Goal: Task Accomplishment & Management: Complete application form

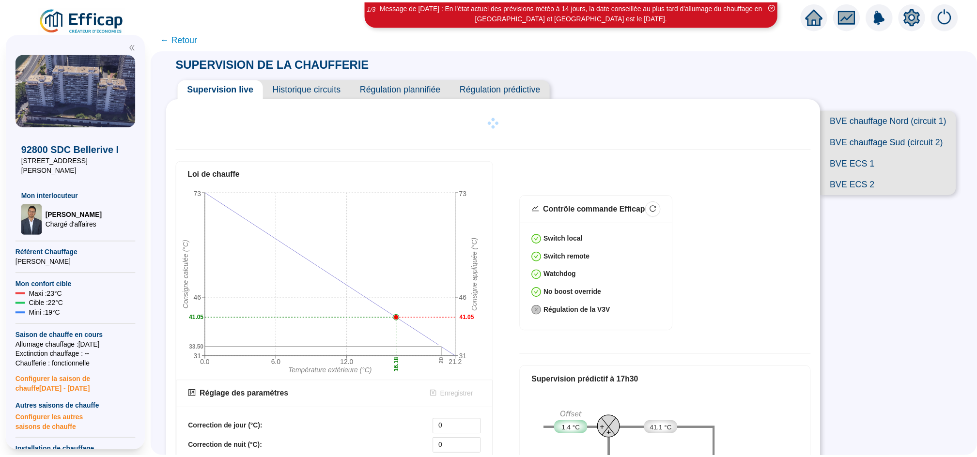
scroll to position [4, 0]
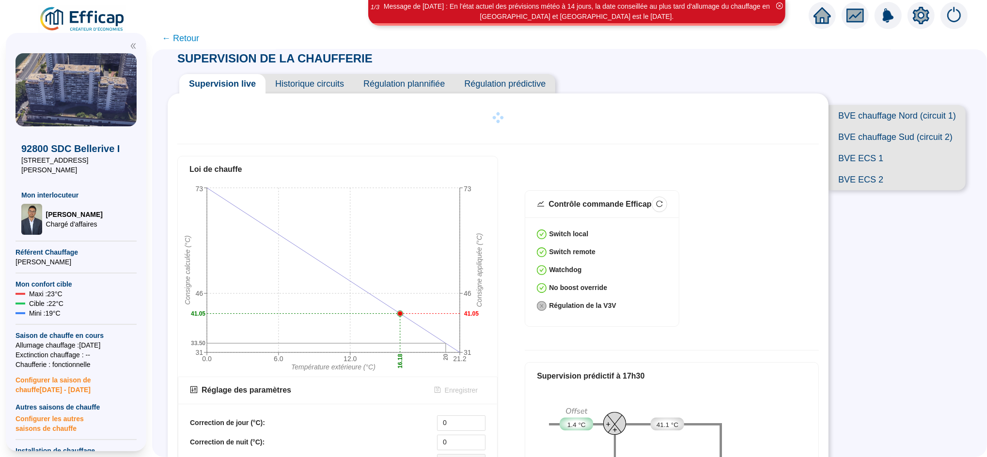
click at [188, 36] on span "← Retour" at bounding box center [180, 38] width 37 height 14
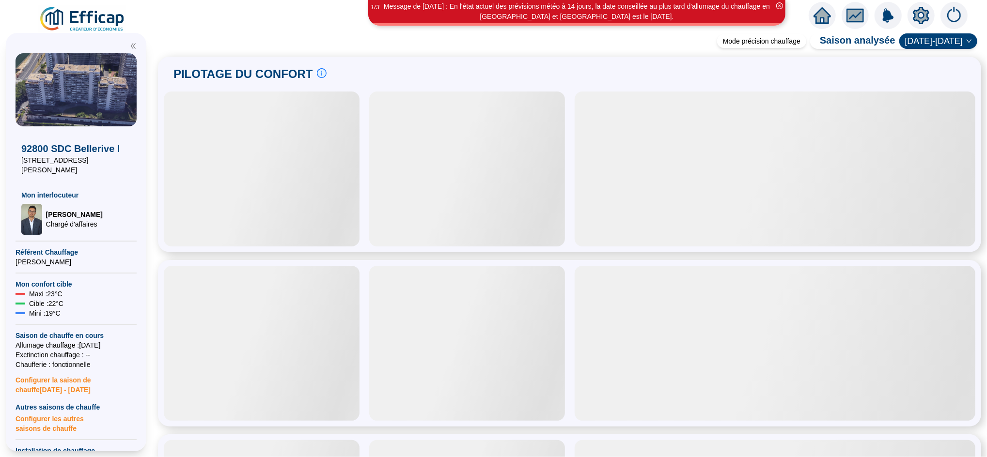
click at [827, 12] on icon "home" at bounding box center [821, 15] width 17 height 17
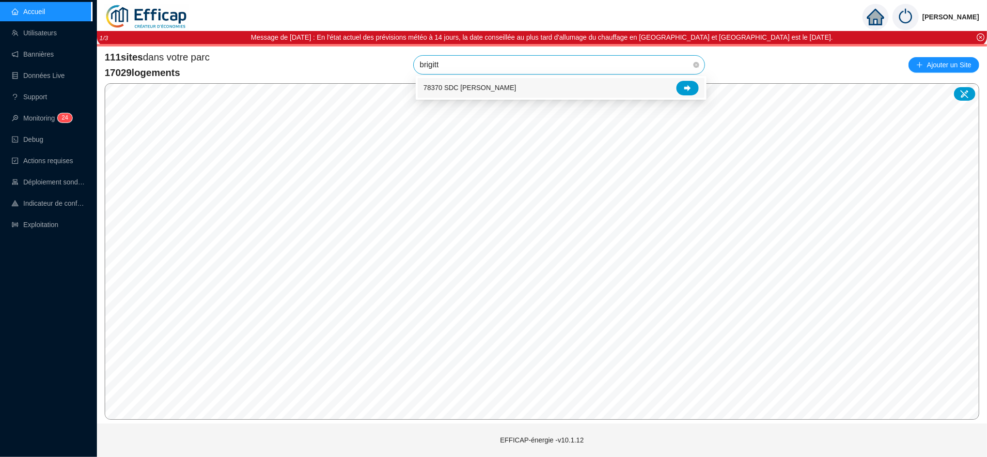
type input "[PERSON_NAME]"
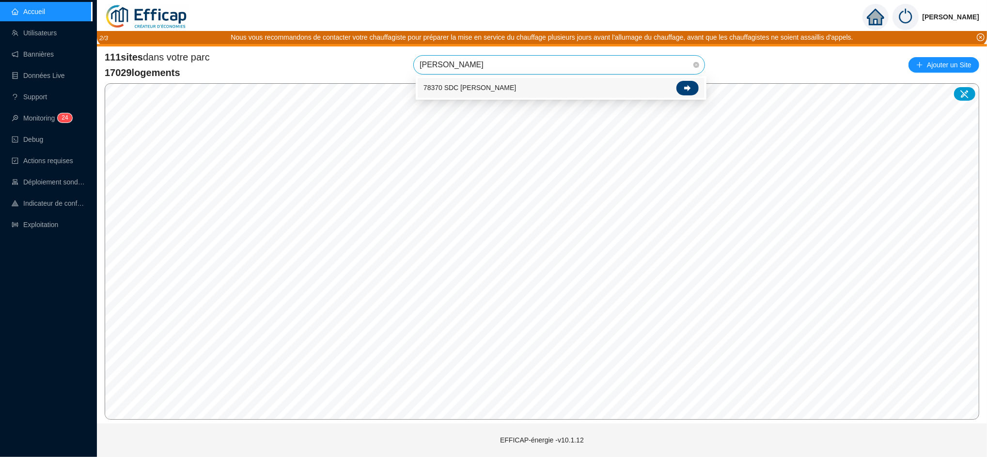
click at [686, 91] on icon at bounding box center [687, 88] width 7 height 7
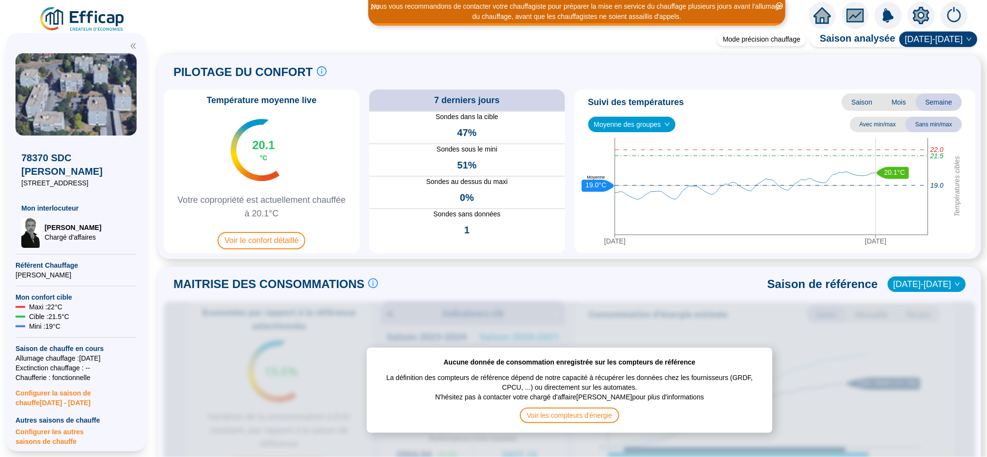
click at [819, 15] on icon "home" at bounding box center [821, 16] width 17 height 14
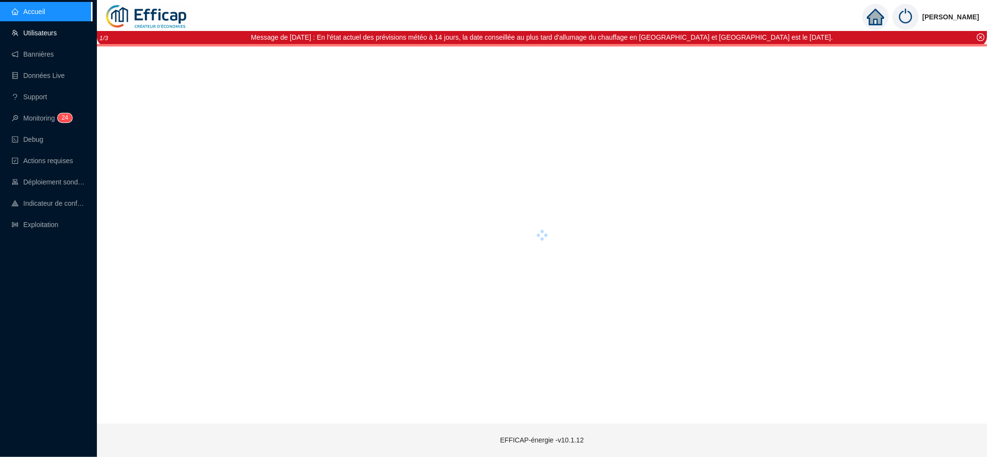
click at [42, 32] on link "Utilisateurs" at bounding box center [34, 33] width 45 height 8
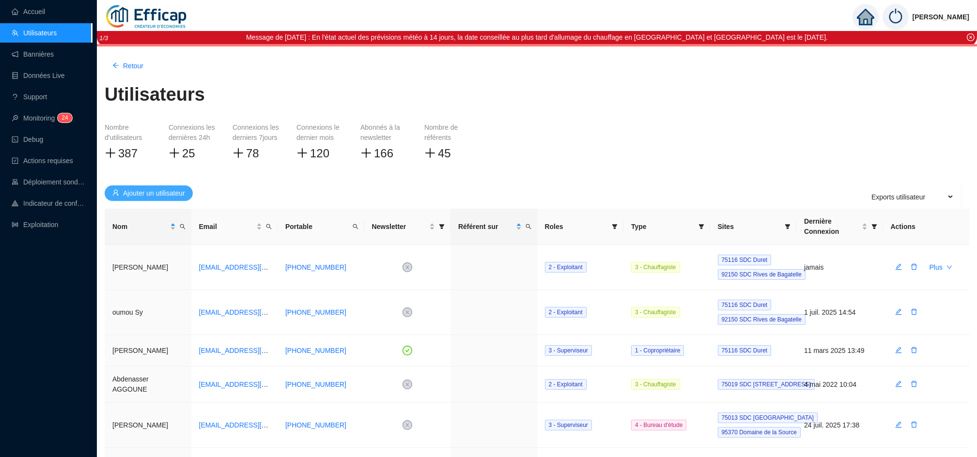
click at [180, 196] on span "Ajouter un utilisateur" at bounding box center [154, 193] width 62 height 10
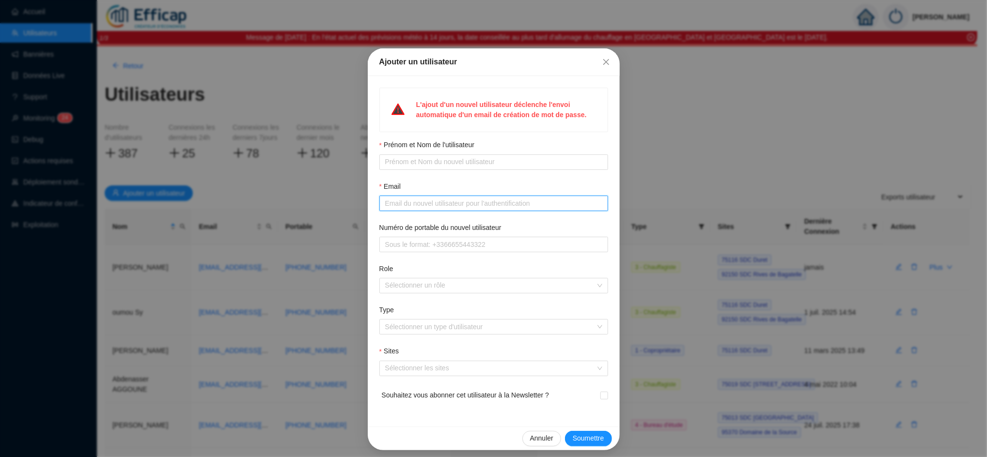
click at [419, 200] on input "Email" at bounding box center [492, 204] width 215 height 10
paste input "[PERSON_NAME][EMAIL_ADDRESS][DOMAIN_NAME]"
type input "[PERSON_NAME][EMAIL_ADDRESS][DOMAIN_NAME]"
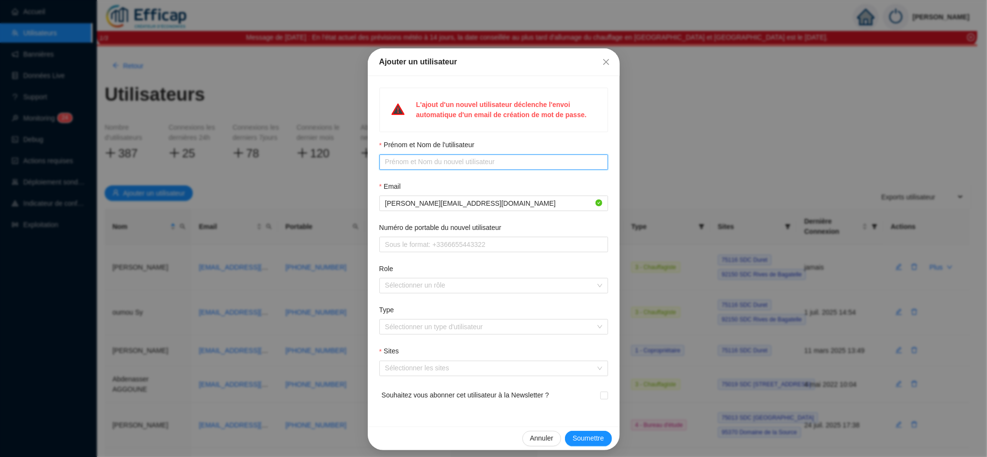
click at [416, 160] on input "Prénom et Nom de l'utilisateur" at bounding box center [492, 162] width 215 height 10
type input "[PERSON_NAME]"
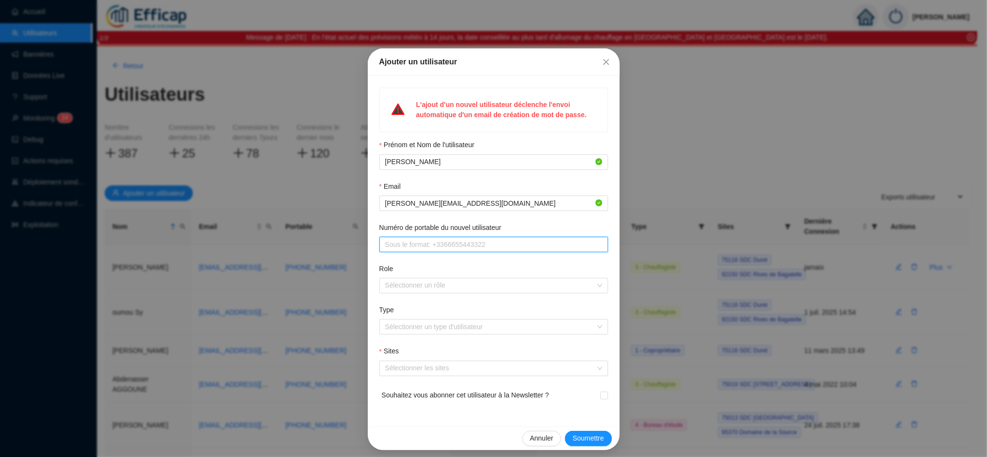
click at [455, 250] on input "Numéro de portable du nouvel utilisateur" at bounding box center [492, 245] width 215 height 10
paste input "[PHONE_NUMBER]"
click at [407, 280] on div at bounding box center [488, 286] width 215 height 14
type input "[PHONE_NUMBER]"
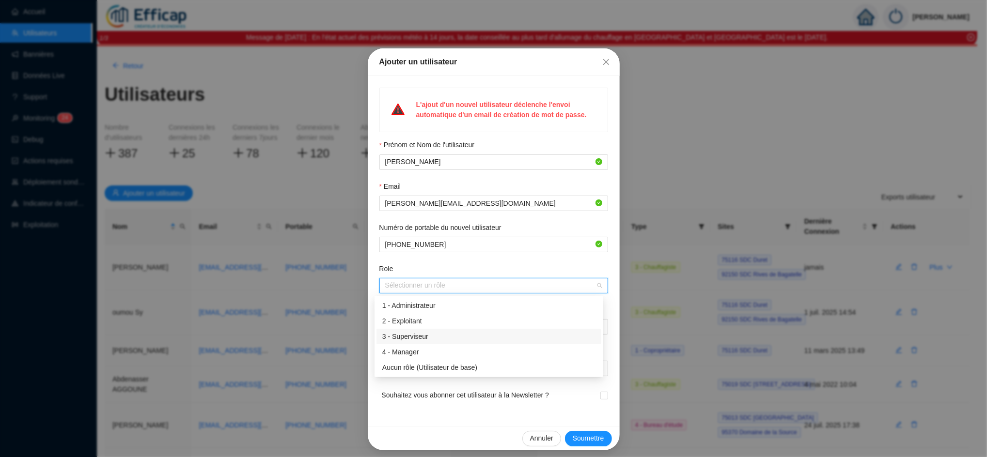
click at [418, 339] on div "3 - Superviseur" at bounding box center [488, 337] width 213 height 10
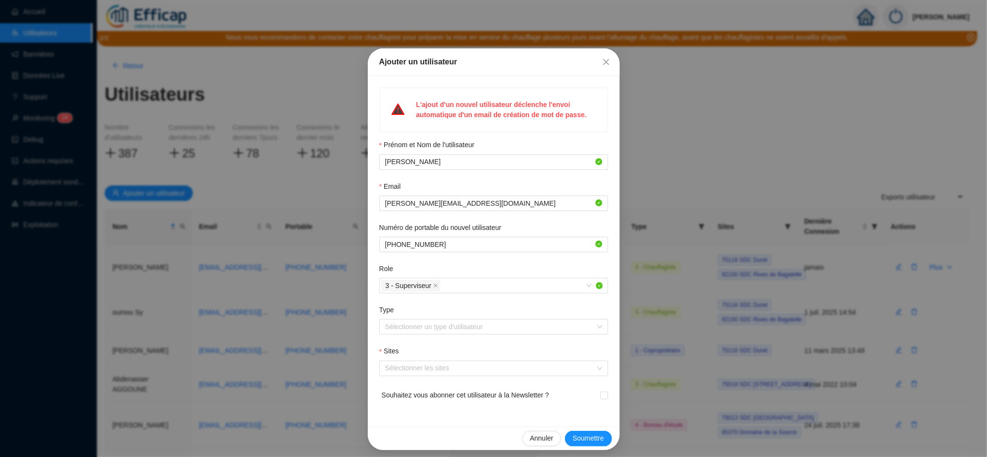
click at [431, 268] on div "Role" at bounding box center [493, 271] width 229 height 14
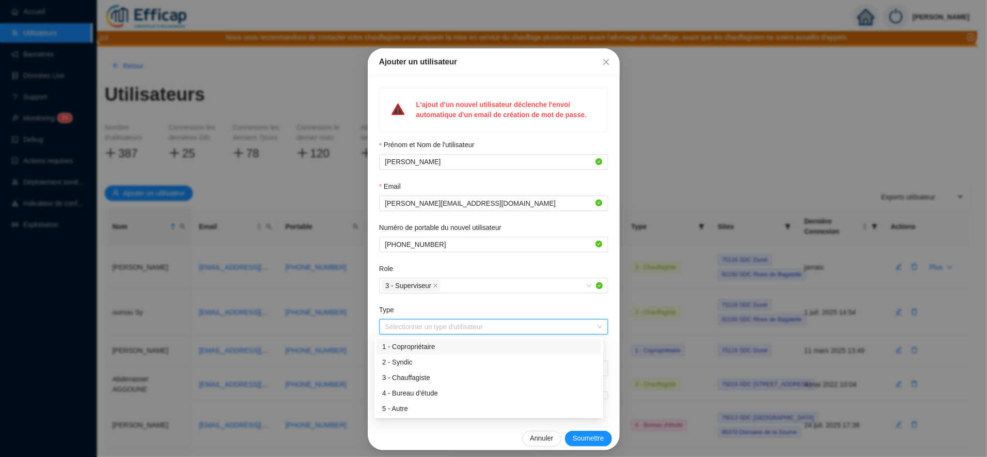
click at [424, 331] on input "Type" at bounding box center [489, 327] width 208 height 15
click at [423, 351] on div "1 - Copropriétaire" at bounding box center [488, 347] width 213 height 10
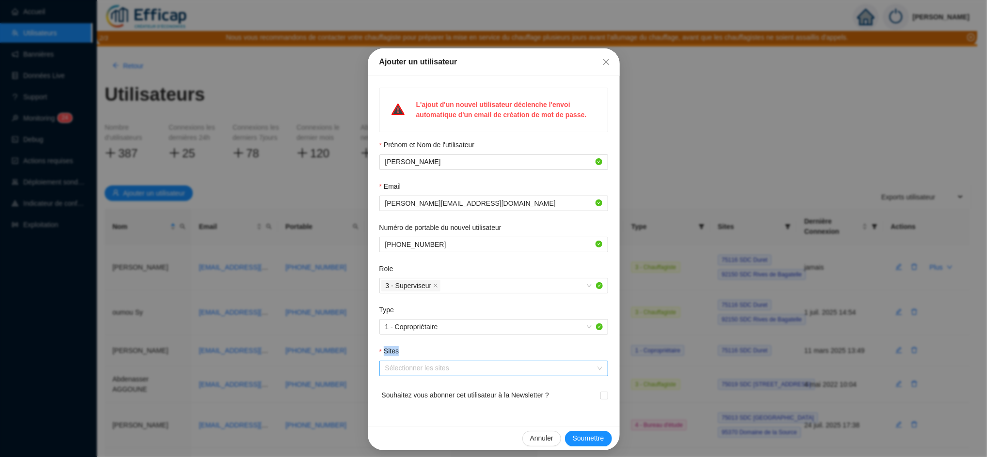
drag, startPoint x: 433, startPoint y: 313, endPoint x: 416, endPoint y: 373, distance: 62.5
click at [416, 373] on form "Prénom et Nom de l'utilisateur [PERSON_NAME] Email [PERSON_NAME][EMAIL_ADDRESS]…" at bounding box center [493, 277] width 229 height 275
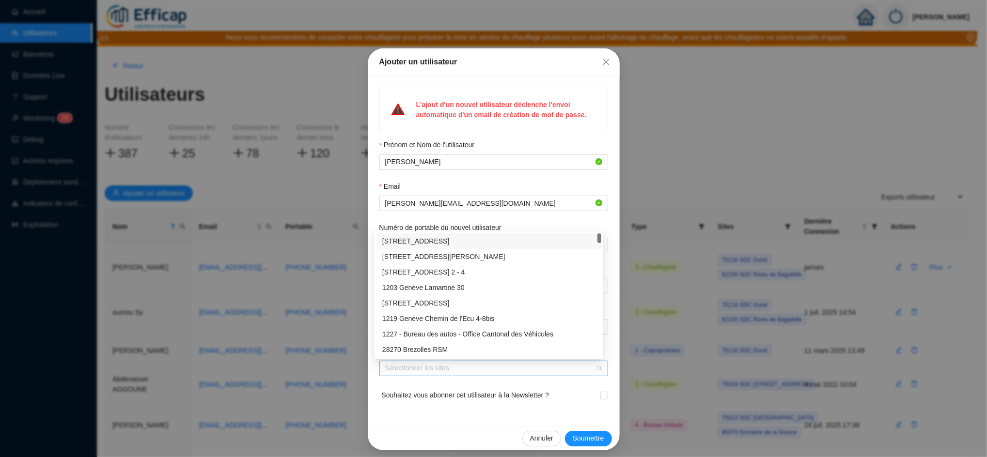
click at [416, 373] on div at bounding box center [488, 369] width 215 height 14
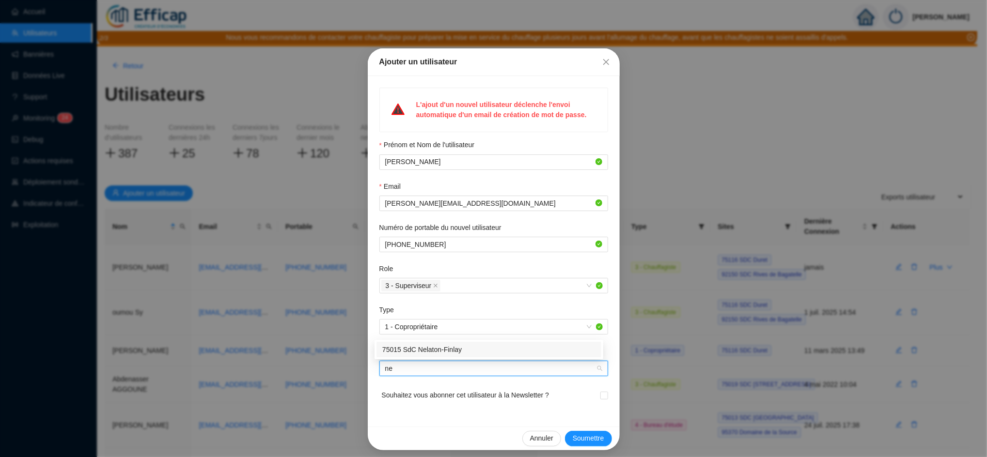
type input "nel"
click at [441, 347] on div "75015 SdC Nelaton-Finlay" at bounding box center [488, 350] width 213 height 10
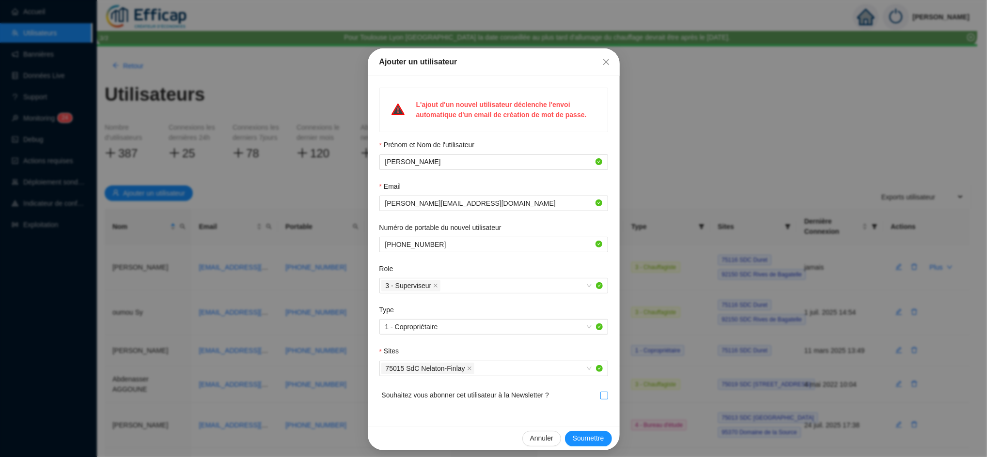
click at [600, 395] on input "checkbox" at bounding box center [603, 395] width 7 height 7
checkbox input "true"
click at [583, 441] on span "Soumettre" at bounding box center [587, 438] width 31 height 10
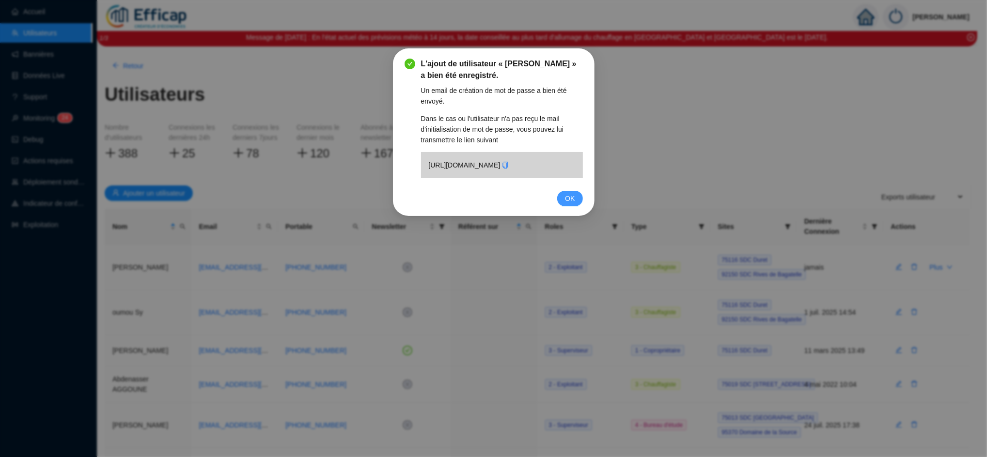
click at [568, 204] on span "OK" at bounding box center [570, 198] width 10 height 11
